Goal: Information Seeking & Learning: Find specific page/section

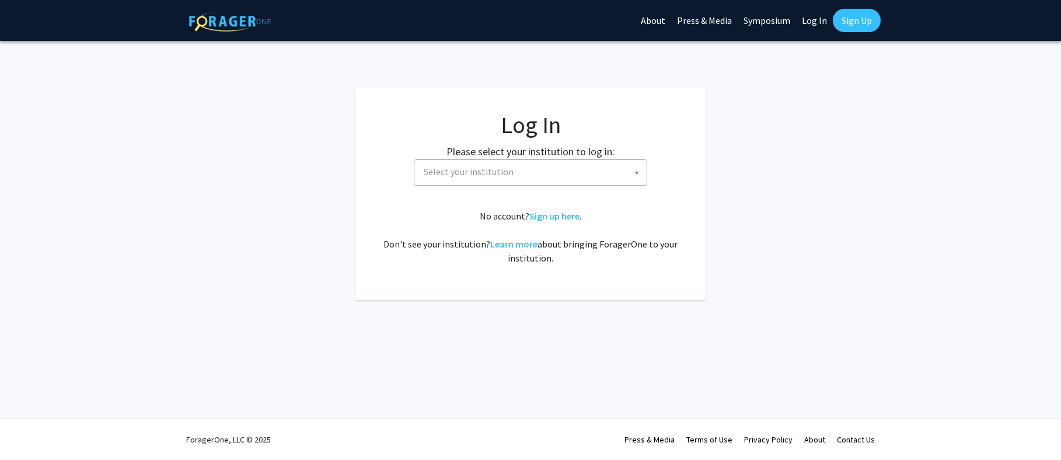
select select
click at [477, 167] on span "Select your institution" at bounding box center [469, 172] width 90 height 12
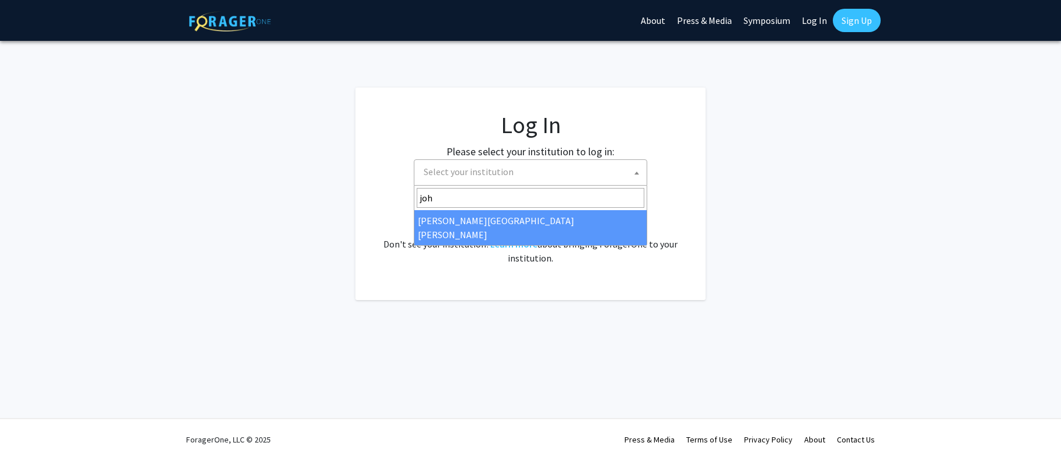
type input "joh"
select select "1"
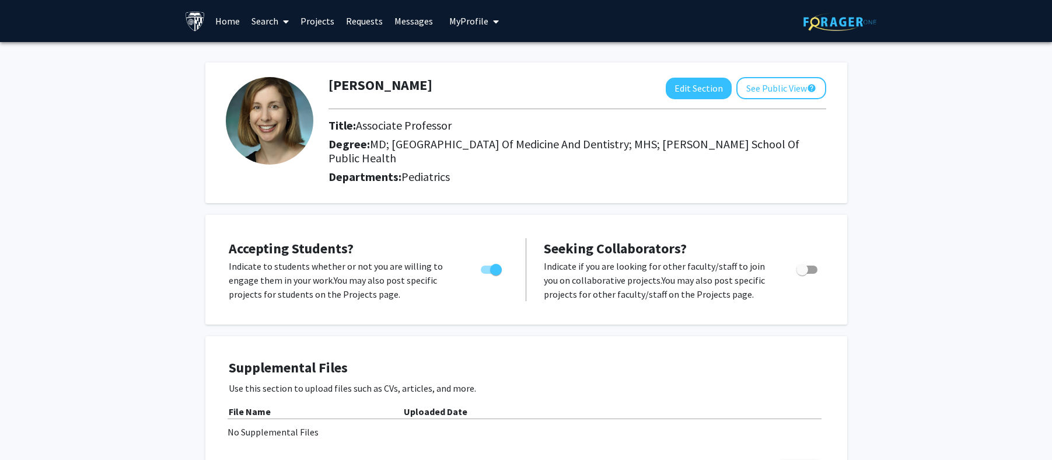
click at [301, 18] on link "Projects" at bounding box center [318, 21] width 46 height 41
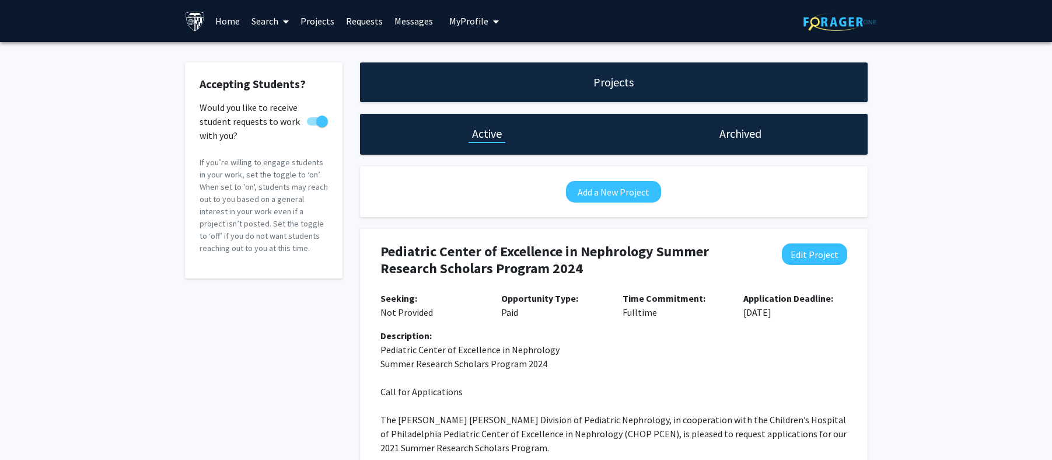
click at [260, 26] on link "Search" at bounding box center [270, 21] width 49 height 41
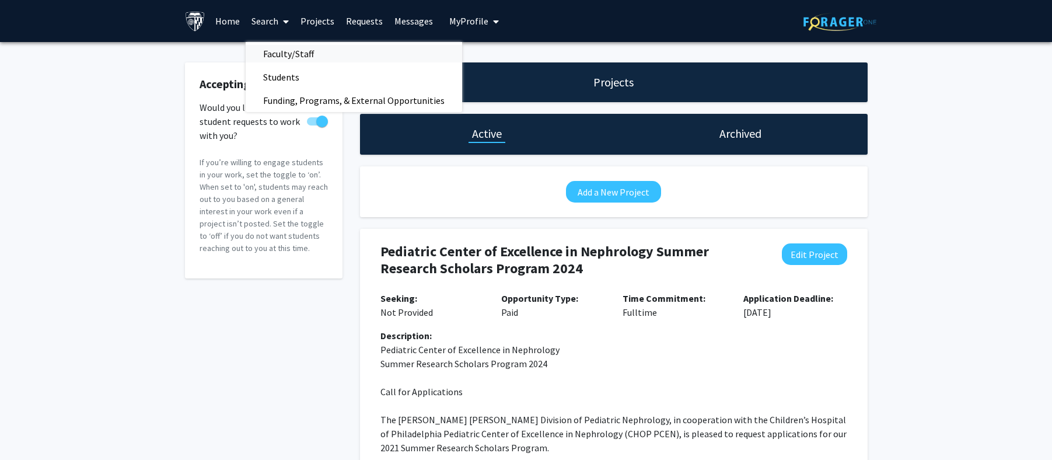
click at [267, 50] on span "Faculty/Staff" at bounding box center [289, 53] width 86 height 23
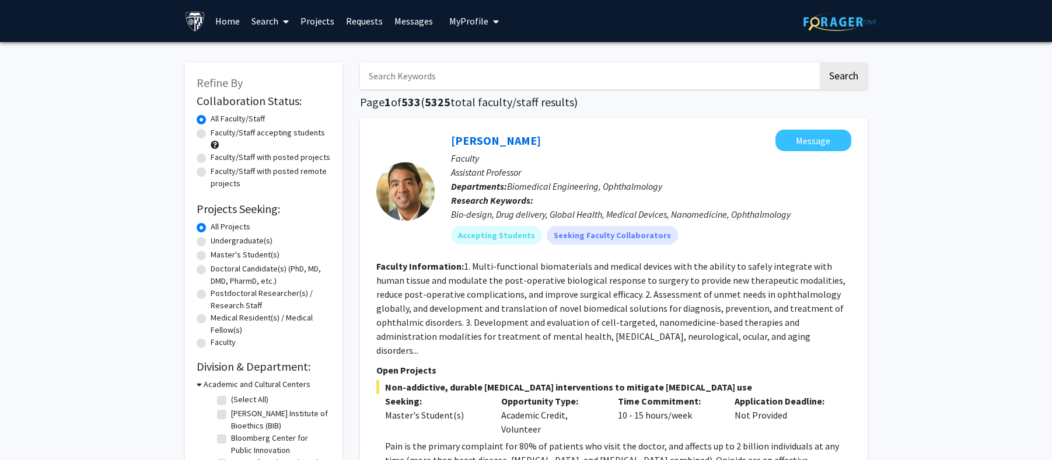
click at [211, 267] on label "Doctoral Candidate(s) (PhD, MD, DMD, PharmD, etc.)" at bounding box center [271, 275] width 120 height 25
click at [211, 267] on input "Doctoral Candidate(s) (PhD, MD, DMD, PharmD, etc.)" at bounding box center [215, 267] width 8 height 8
radio input "true"
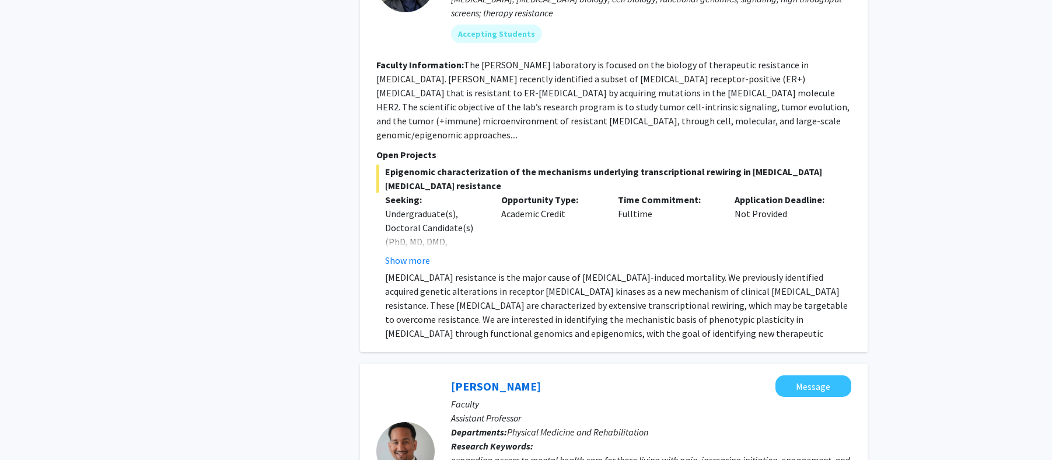
scroll to position [1233, 0]
